Goal: Task Accomplishment & Management: Manage account settings

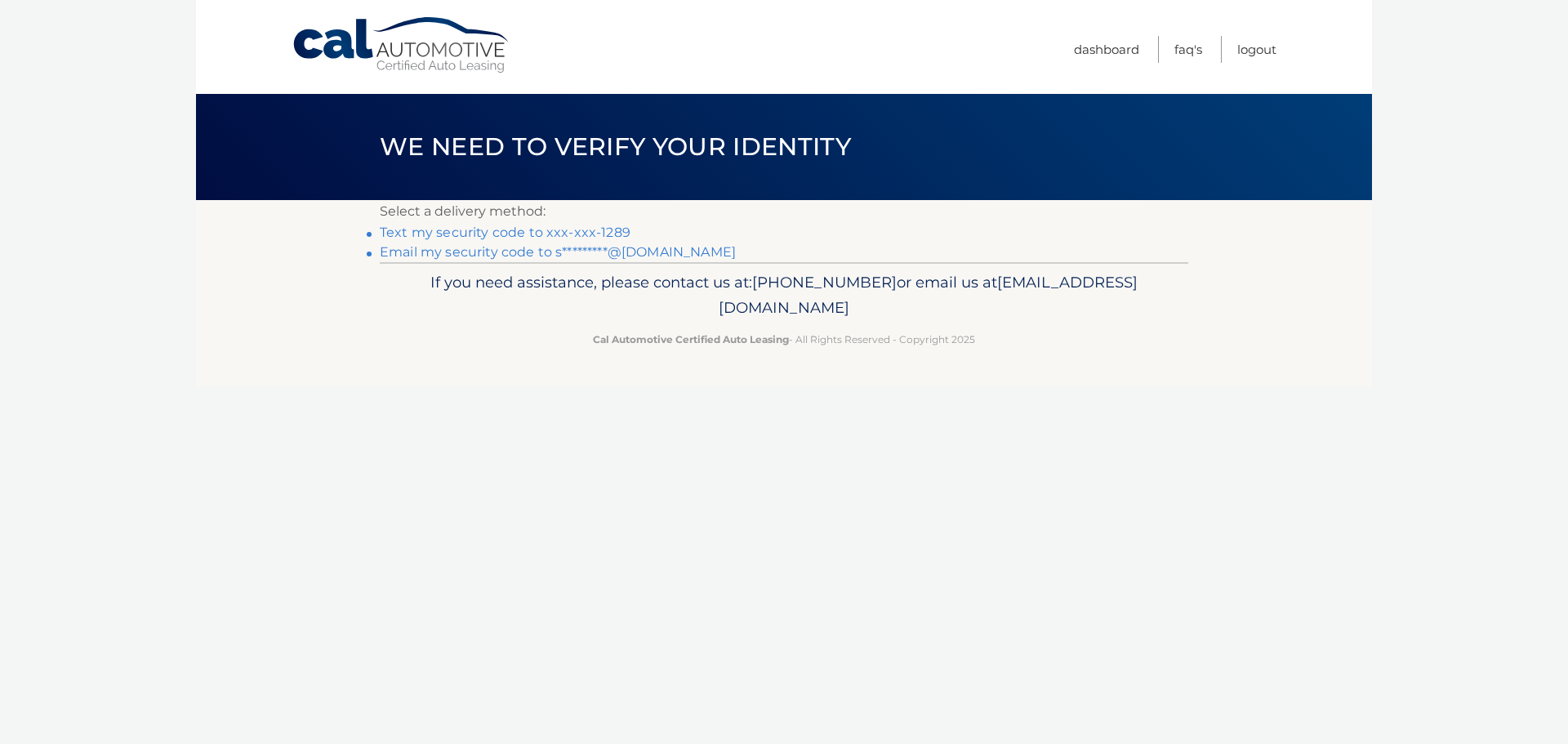
click at [543, 232] on link "Text my security code to xxx-xxx-1289" at bounding box center [505, 233] width 250 height 15
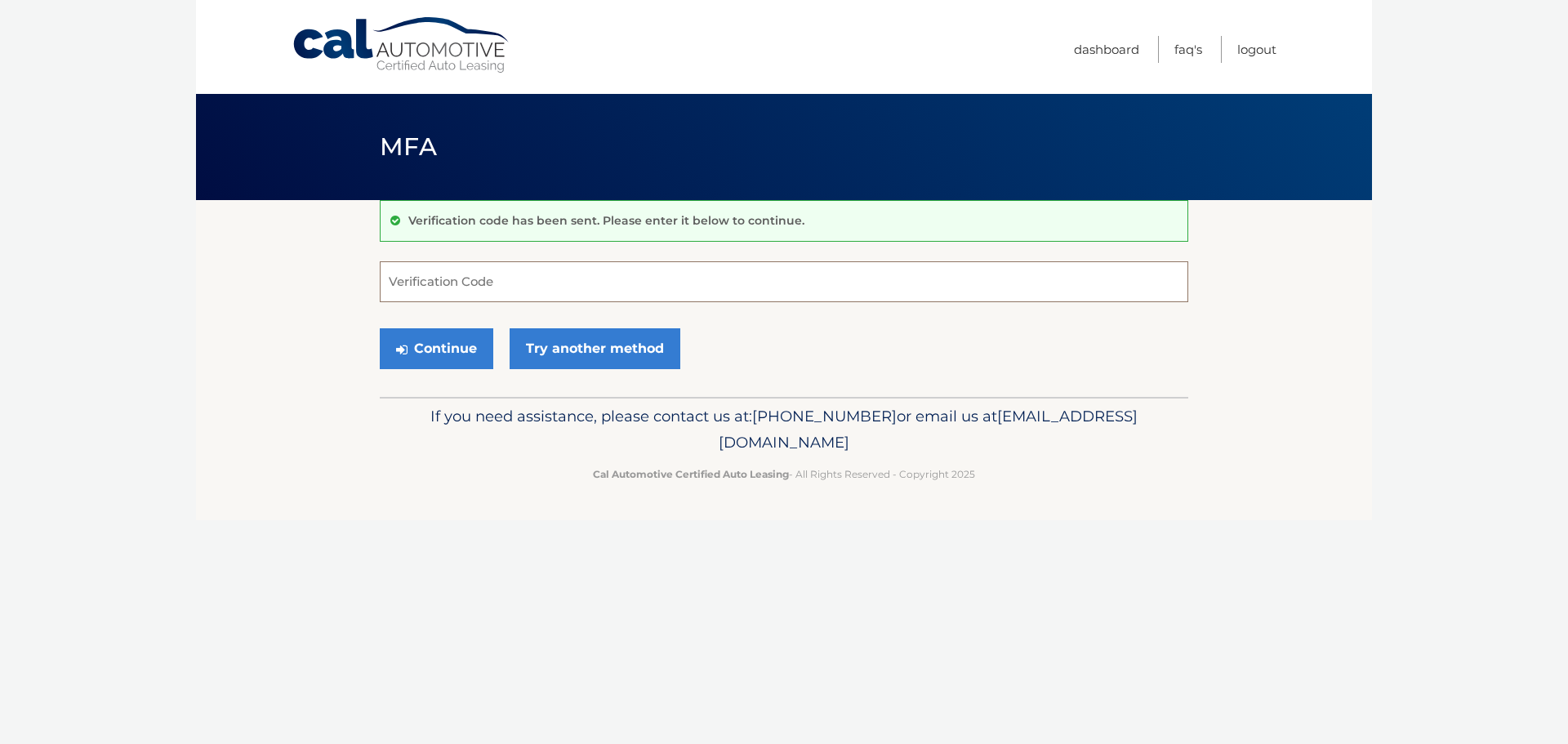
click at [554, 278] on input "Verification Code" at bounding box center [784, 282] width 809 height 41
type input "310571"
click at [444, 348] on button "Continue" at bounding box center [437, 349] width 113 height 41
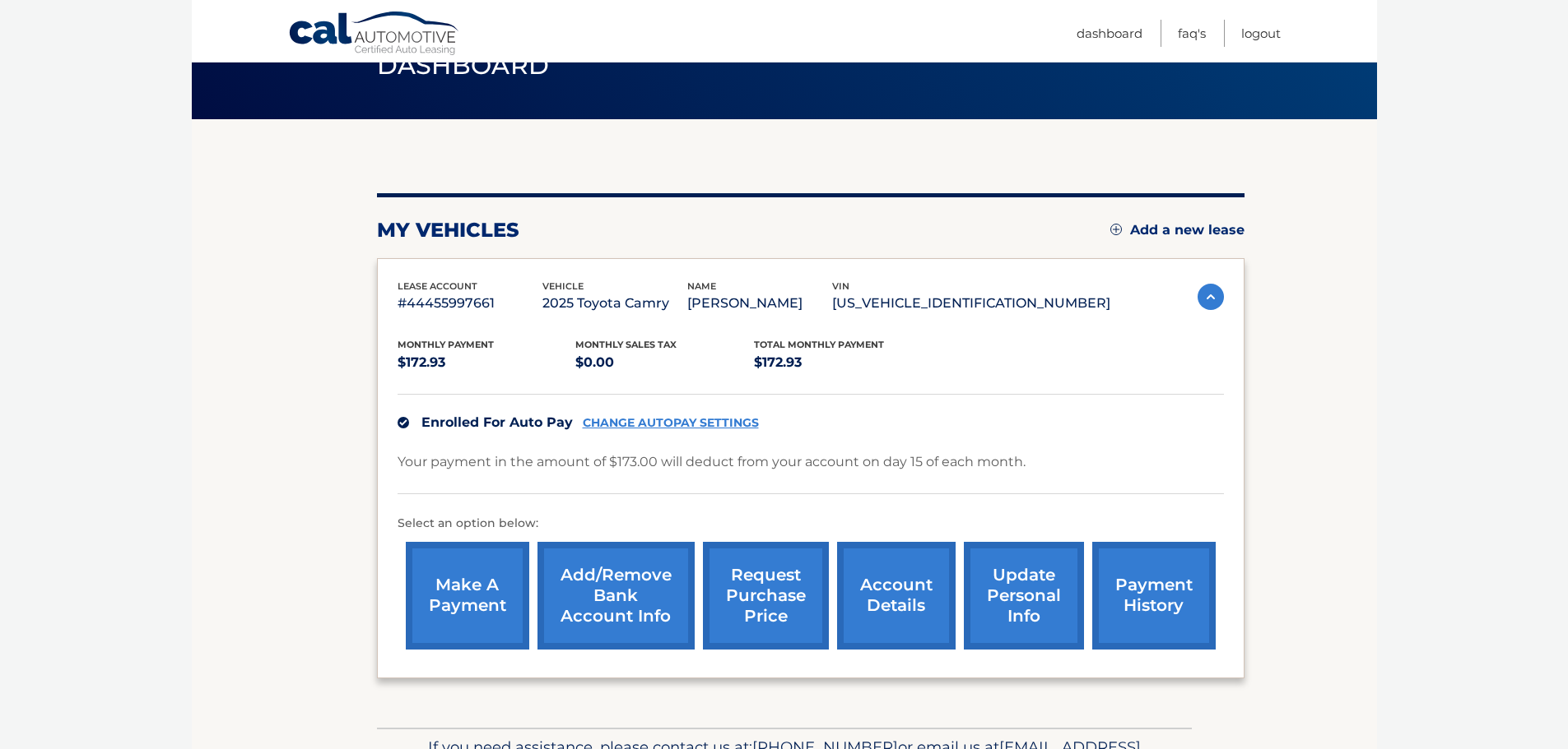
scroll to position [164, 0]
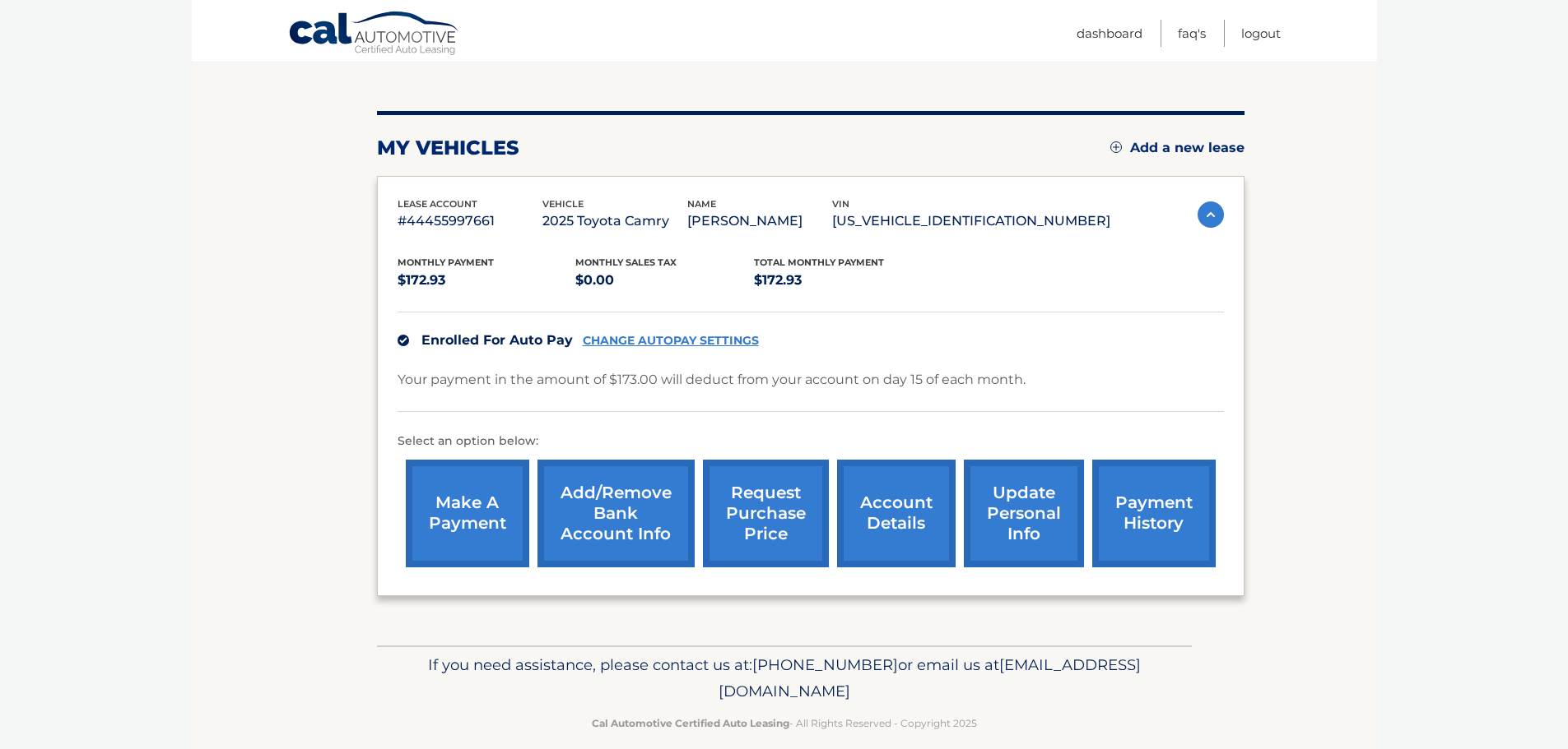
click at [888, 520] on link "account details" at bounding box center [896, 513] width 118 height 108
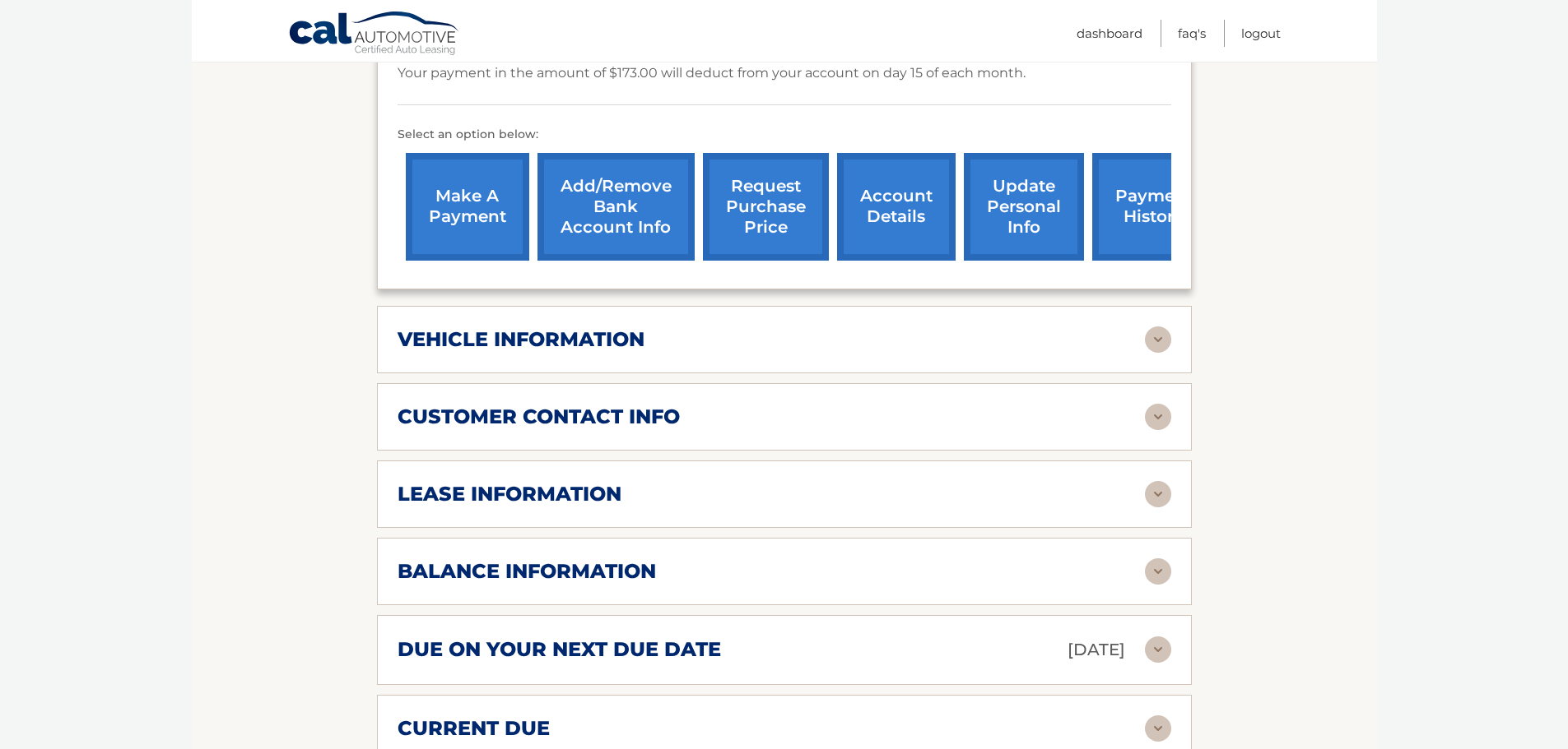
scroll to position [493, 0]
click at [838, 498] on div "lease information" at bounding box center [771, 493] width 747 height 25
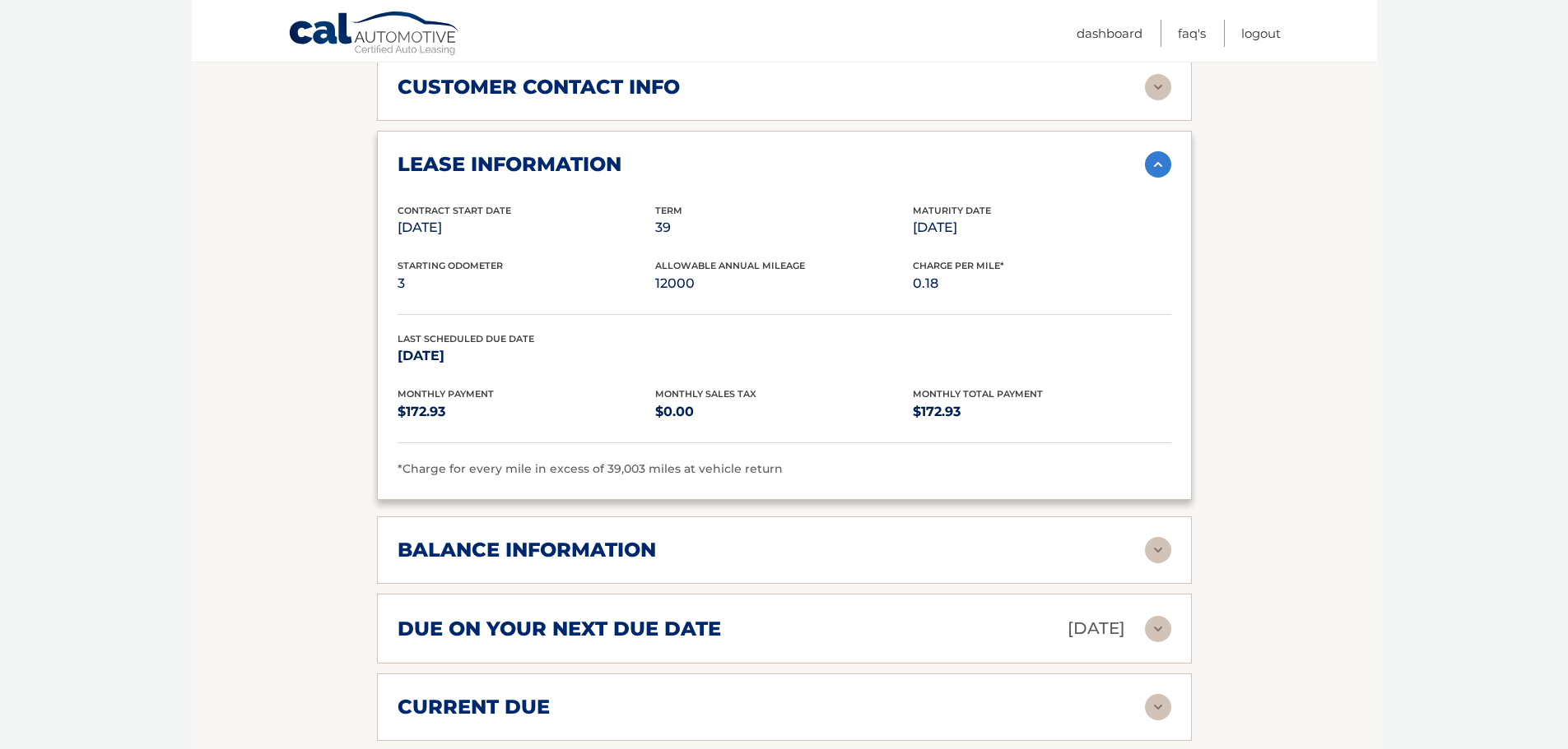
scroll to position [905, 0]
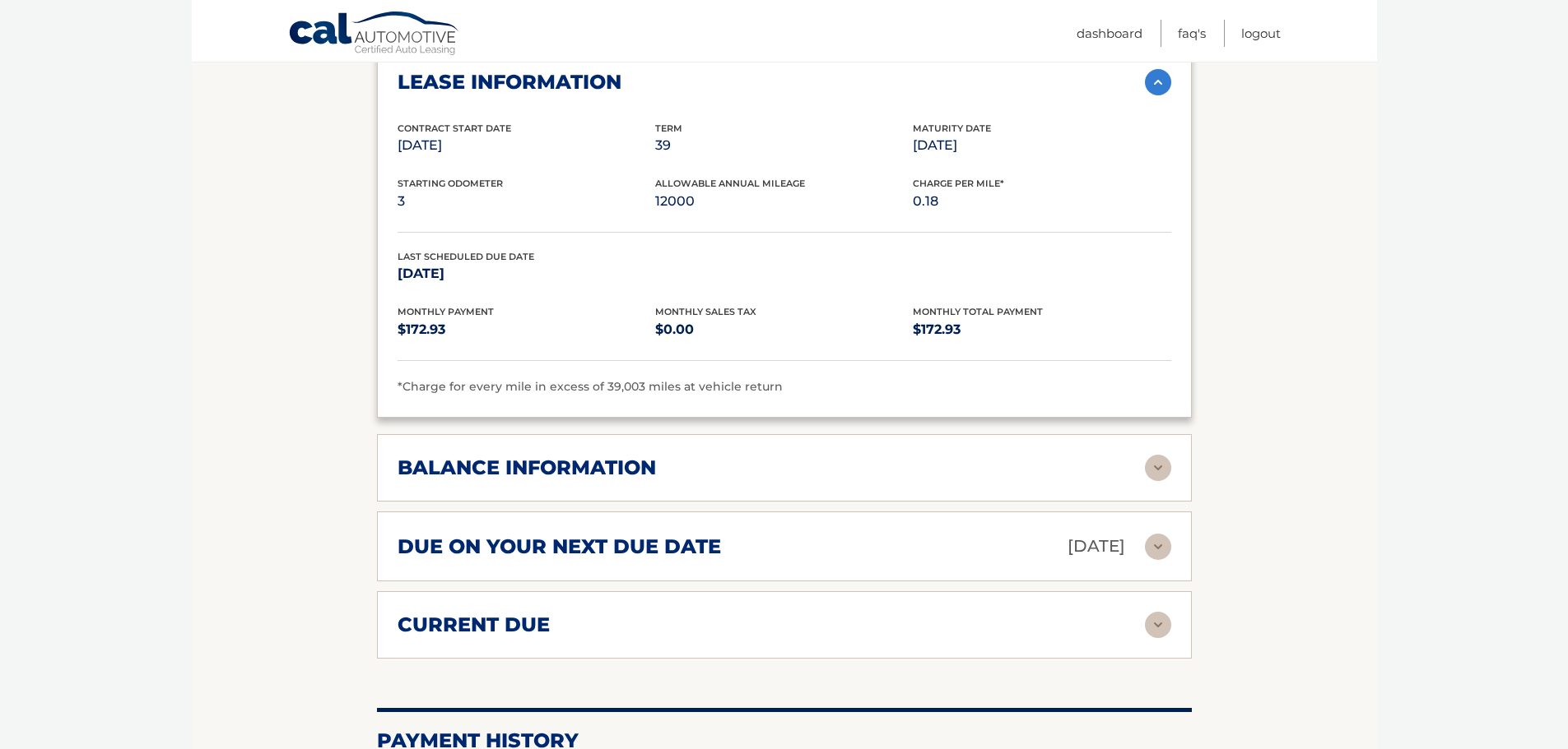
click at [1159, 471] on img at bounding box center [1157, 468] width 26 height 26
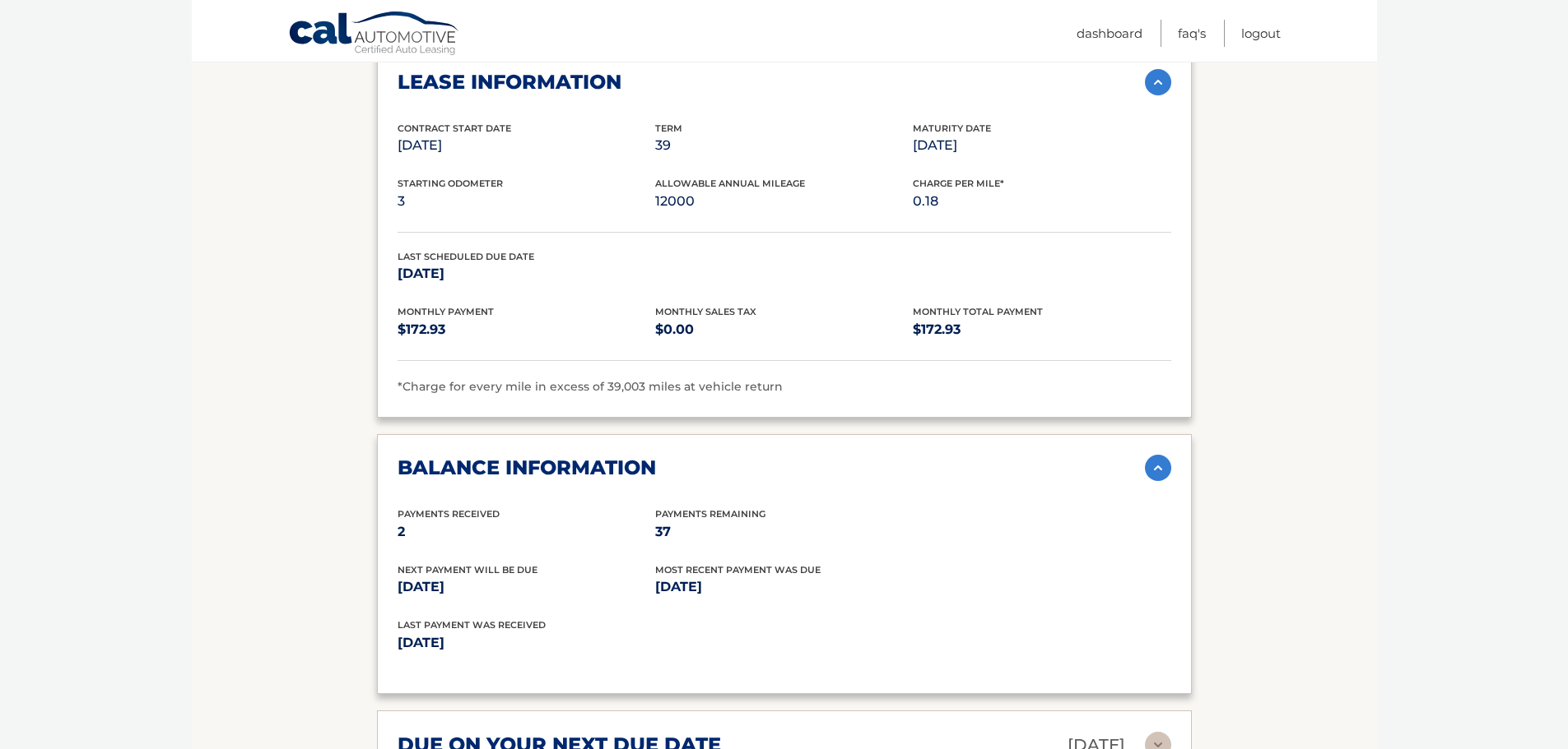
scroll to position [493, 0]
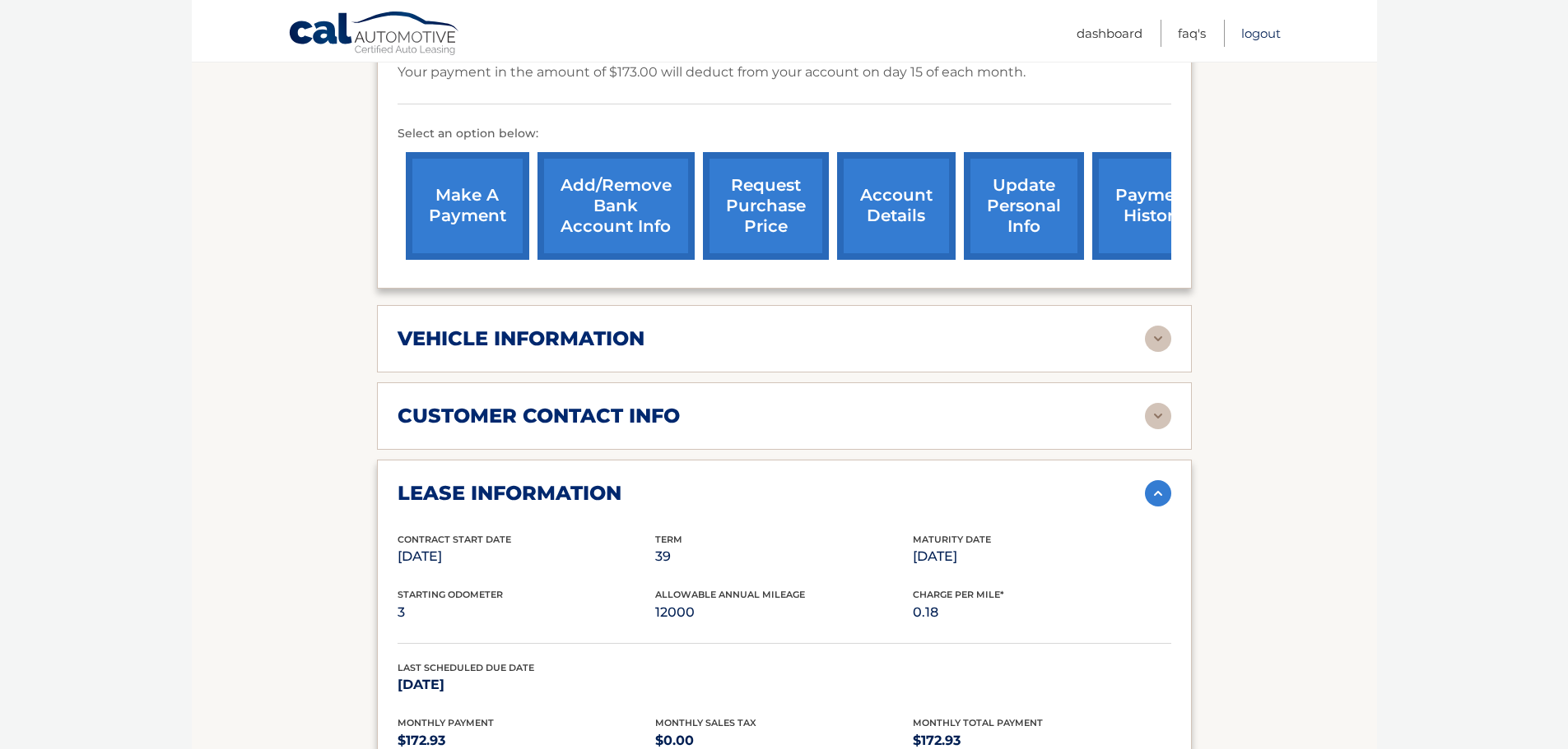
click at [1251, 33] on link "Logout" at bounding box center [1261, 33] width 40 height 27
